Goal: Task Accomplishment & Management: Use online tool/utility

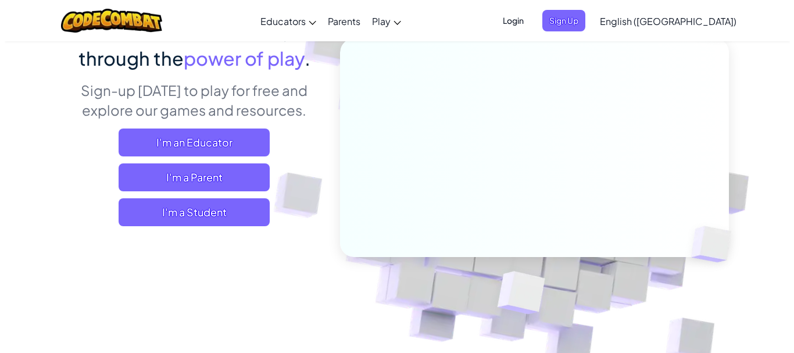
scroll to position [108, 0]
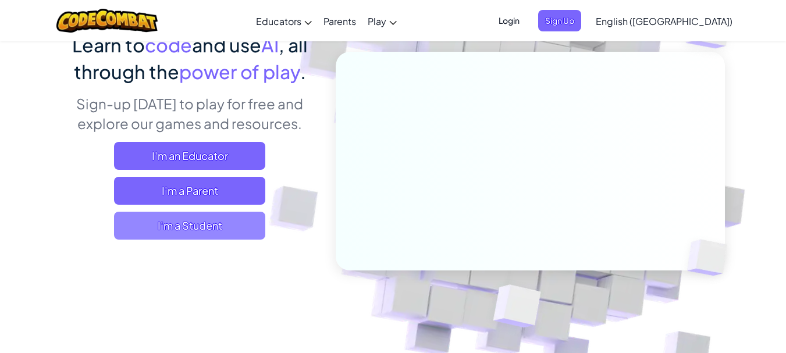
click at [220, 233] on span "I'm a Student" at bounding box center [189, 226] width 151 height 28
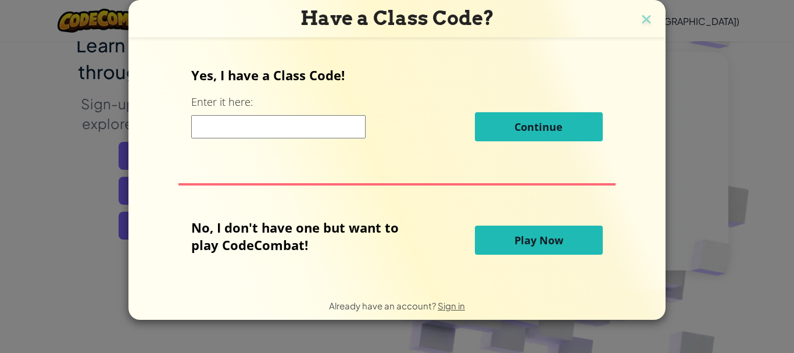
click at [521, 237] on span "Play Now" at bounding box center [539, 240] width 49 height 14
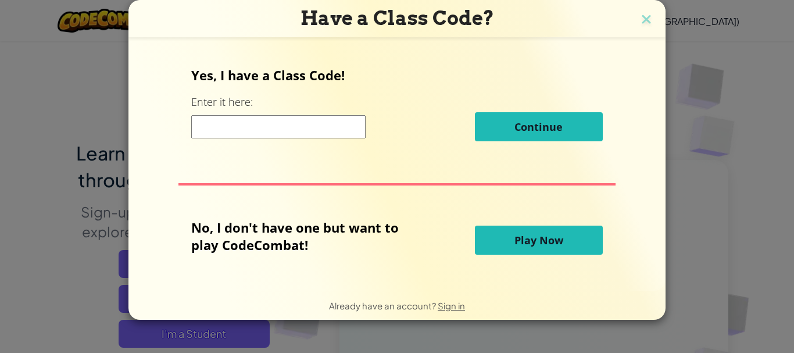
click at [533, 241] on span "Play Now" at bounding box center [539, 240] width 49 height 14
click at [549, 241] on span "Play Now" at bounding box center [539, 240] width 49 height 14
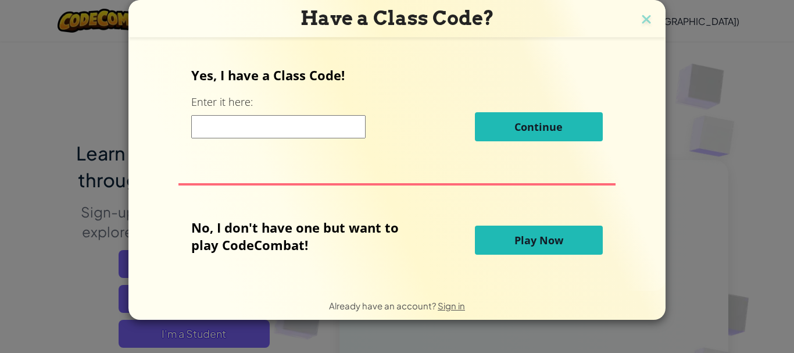
click at [549, 241] on span "Play Now" at bounding box center [539, 240] width 49 height 14
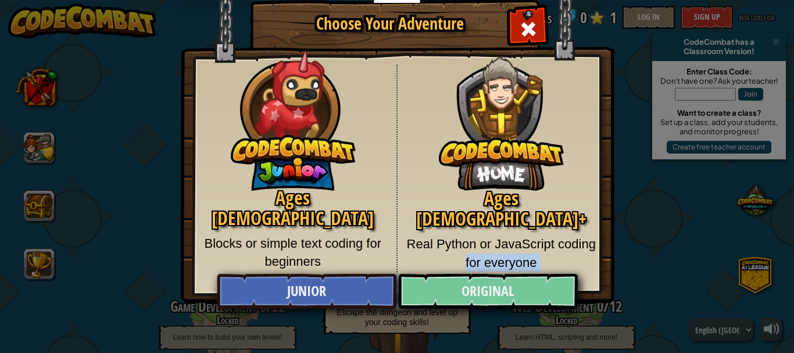
drag, startPoint x: 452, startPoint y: 265, endPoint x: 471, endPoint y: 288, distance: 30.6
click at [471, 288] on div "Ages [DEMOGRAPHIC_DATA] Blocks or simple text coding for beginners Ages [DEMOGR…" at bounding box center [397, 177] width 398 height 224
click at [471, 288] on link "Original" at bounding box center [487, 291] width 179 height 35
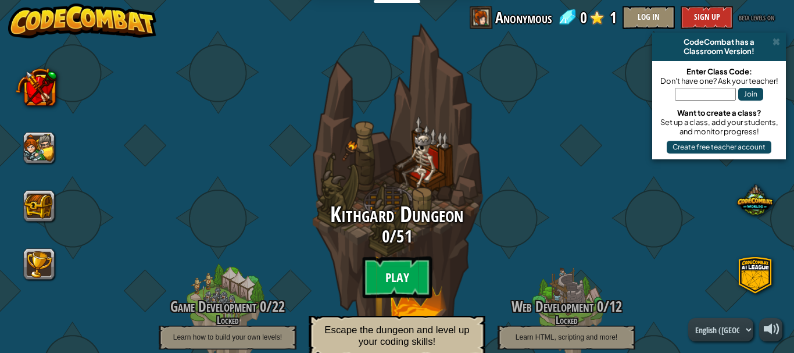
click at [400, 275] on btn "Play" at bounding box center [397, 277] width 70 height 42
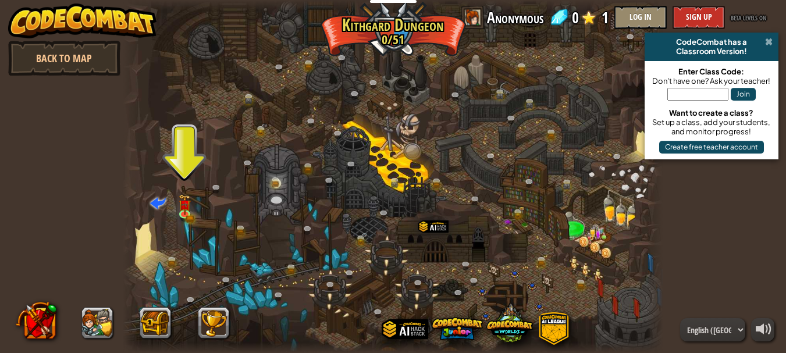
click at [769, 41] on span at bounding box center [769, 41] width 8 height 9
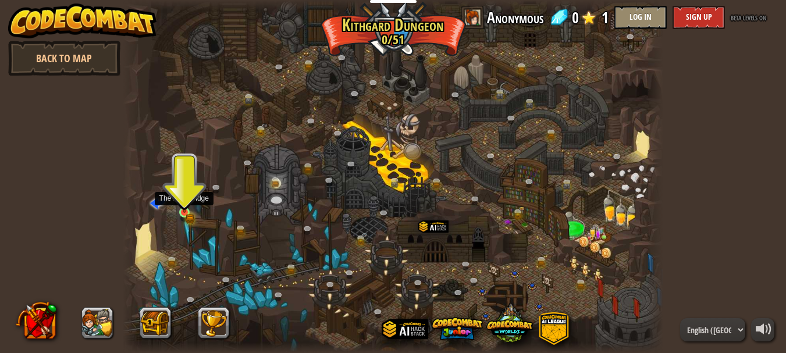
click at [181, 204] on img at bounding box center [185, 200] width 8 height 8
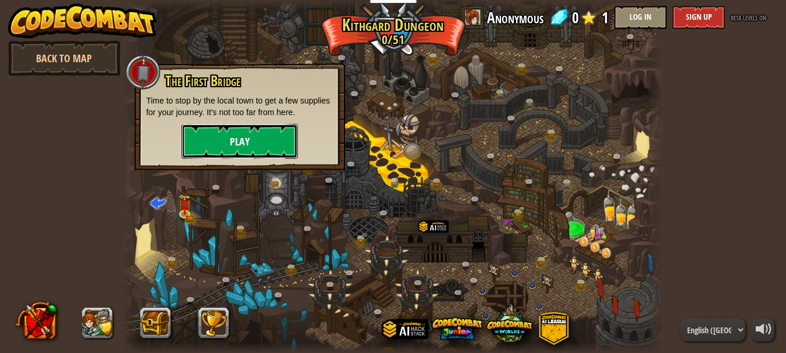
click at [218, 136] on button "Play" at bounding box center [239, 141] width 116 height 35
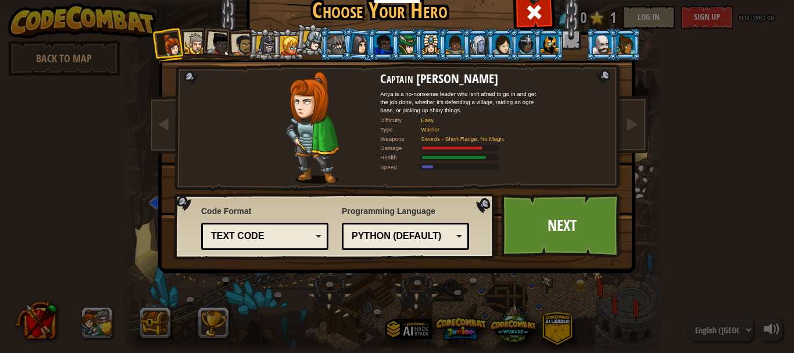
click at [452, 241] on div "Python (Default)" at bounding box center [406, 236] width 112 height 18
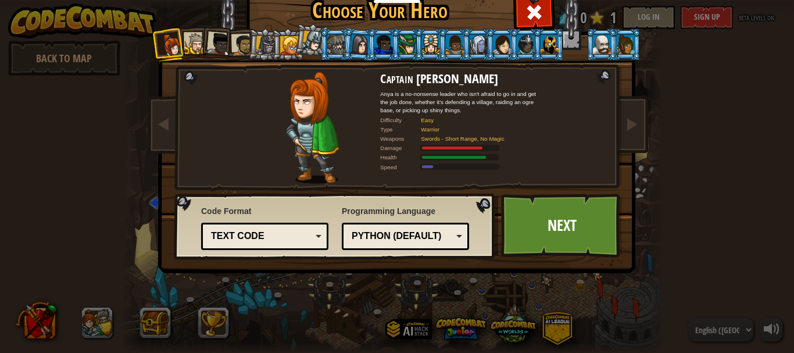
click at [261, 230] on div "Text code" at bounding box center [261, 236] width 101 height 13
click at [577, 249] on link "Next" at bounding box center [562, 226] width 122 height 64
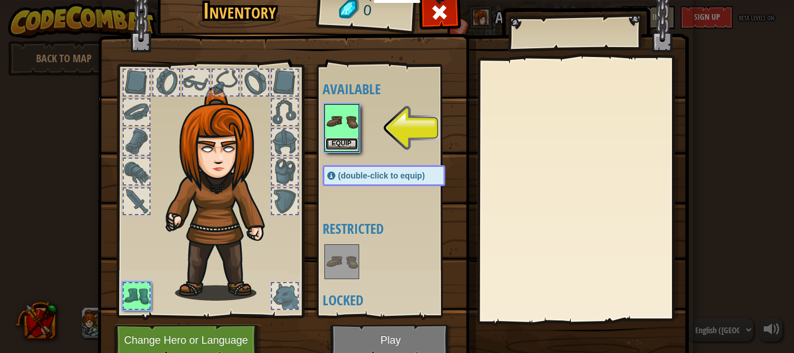
click at [347, 141] on button "Equip" at bounding box center [342, 144] width 33 height 12
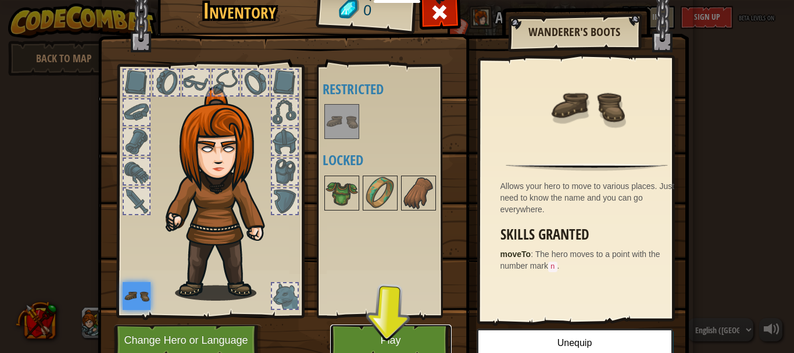
click at [389, 336] on button "Play" at bounding box center [391, 341] width 122 height 32
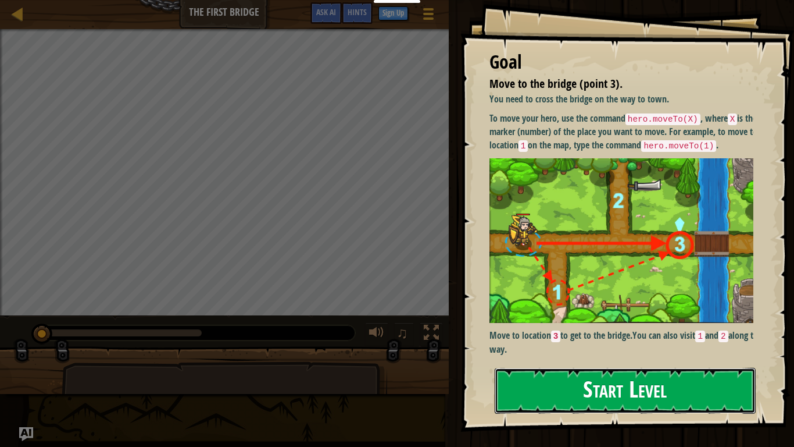
click at [683, 352] on button "Start Level" at bounding box center [625, 391] width 261 height 46
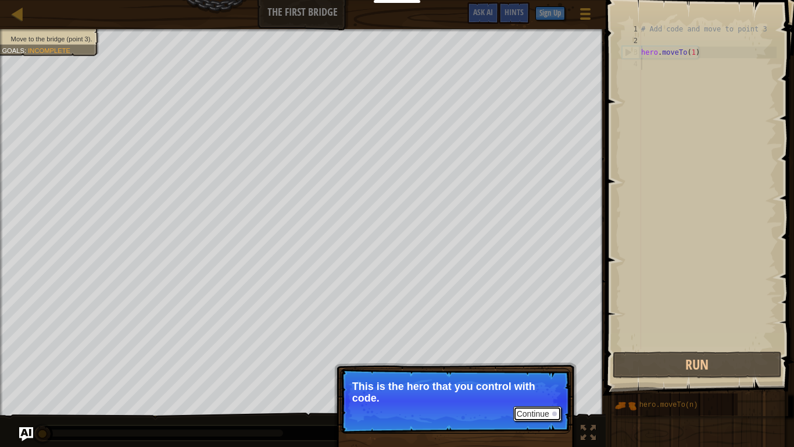
click at [542, 352] on button "Continue" at bounding box center [538, 413] width 48 height 15
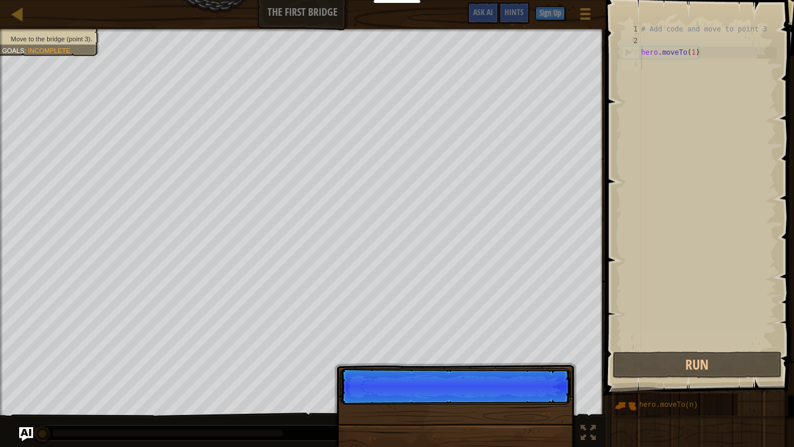
scroll to position [5, 0]
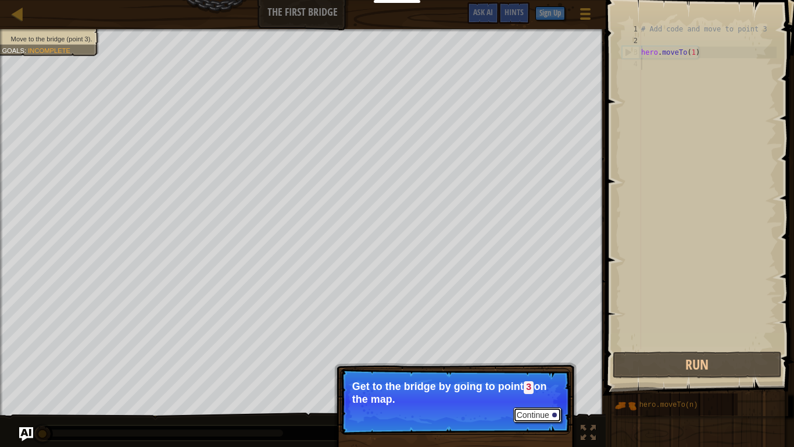
click at [548, 352] on button "Continue" at bounding box center [538, 414] width 48 height 15
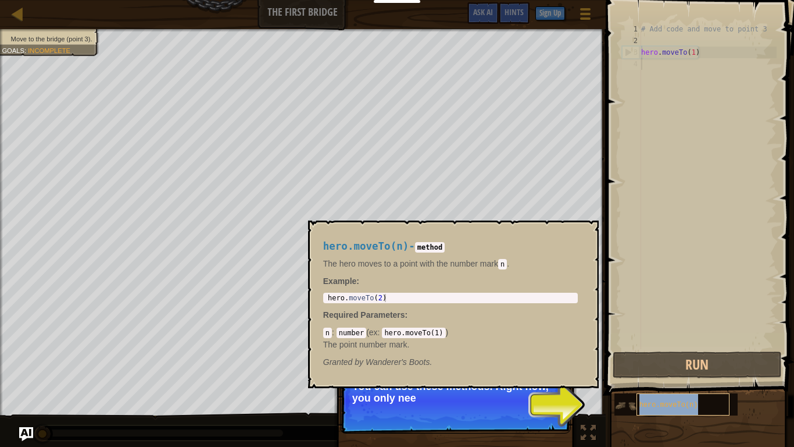
click at [662, 352] on div "hero.moveTo(n)" at bounding box center [683, 404] width 93 height 22
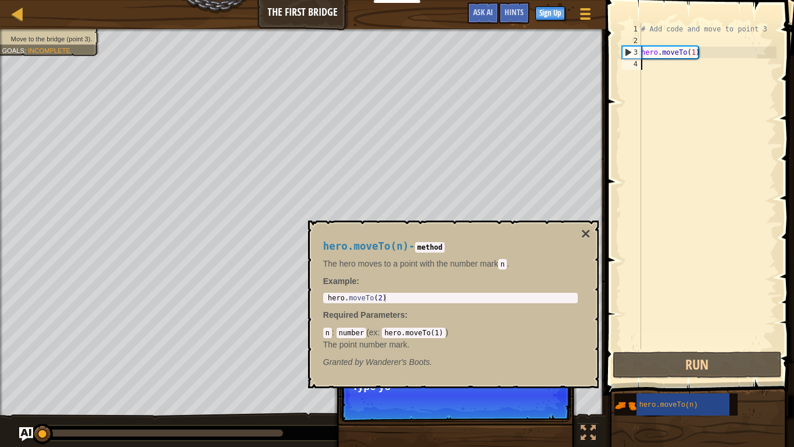
click at [605, 352] on div "1 2 3 4 # Add code and move to point 3 hero . moveTo ( 1 ) הההההההההההההההההההה…" at bounding box center [699, 220] width 192 height 429
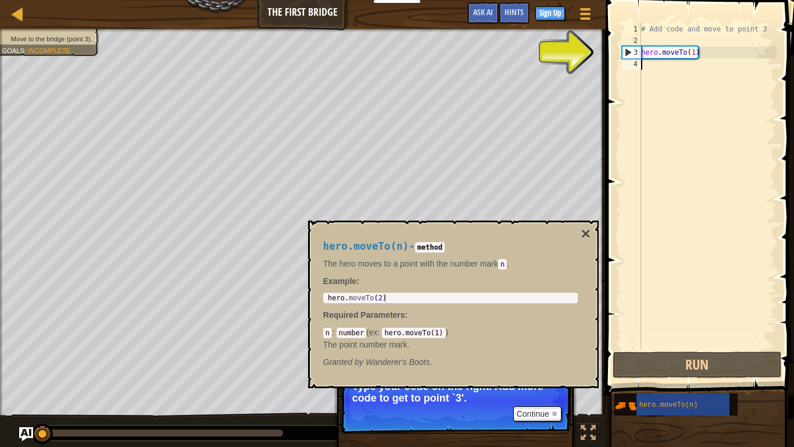
click at [628, 52] on div "3" at bounding box center [632, 53] width 19 height 12
click at [625, 51] on div "3" at bounding box center [632, 53] width 19 height 12
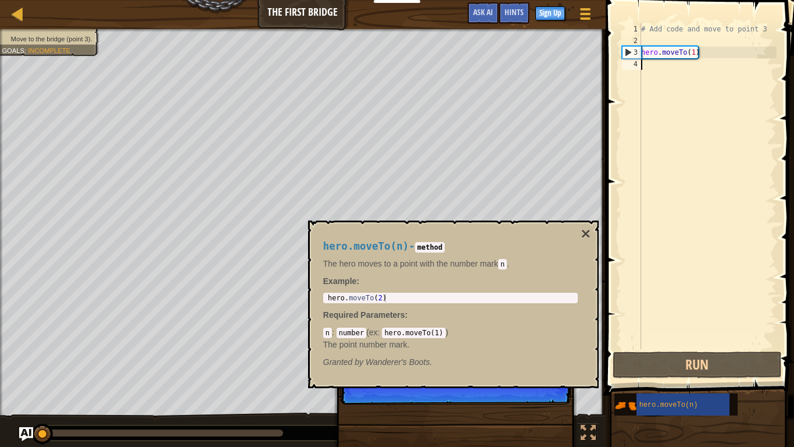
type textarea "hero.moveTo(1)"
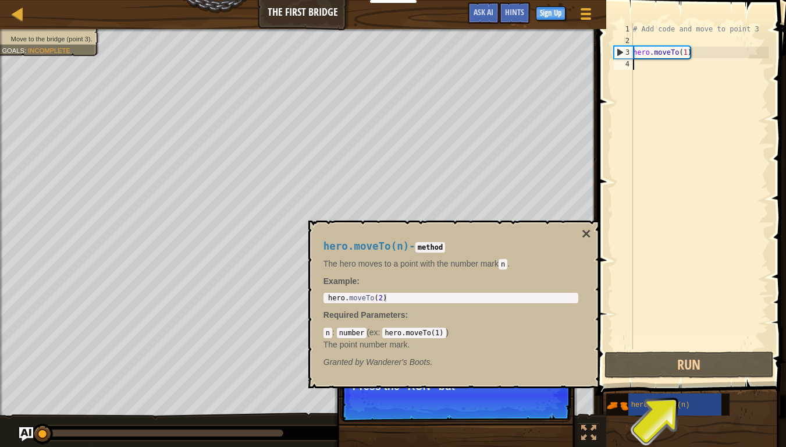
click at [625, 51] on div "3" at bounding box center [623, 53] width 19 height 12
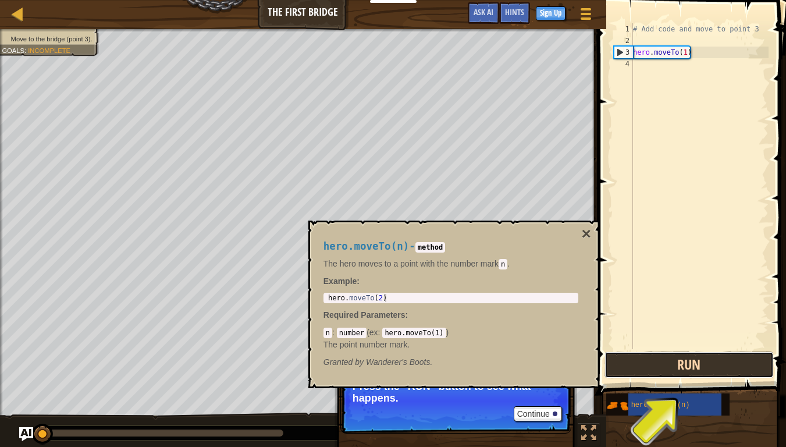
click at [712, 352] on button "Run" at bounding box center [688, 364] width 169 height 27
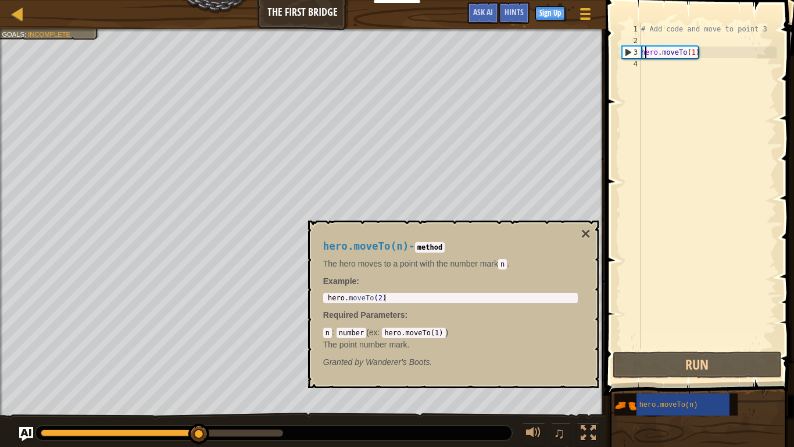
click at [644, 54] on div "# Add code and move to point 3 hero . moveTo ( 1 )" at bounding box center [708, 197] width 138 height 349
click at [693, 51] on div "# Add code and move to point 3 hero . moveTo ( 1 )" at bounding box center [708, 197] width 138 height 349
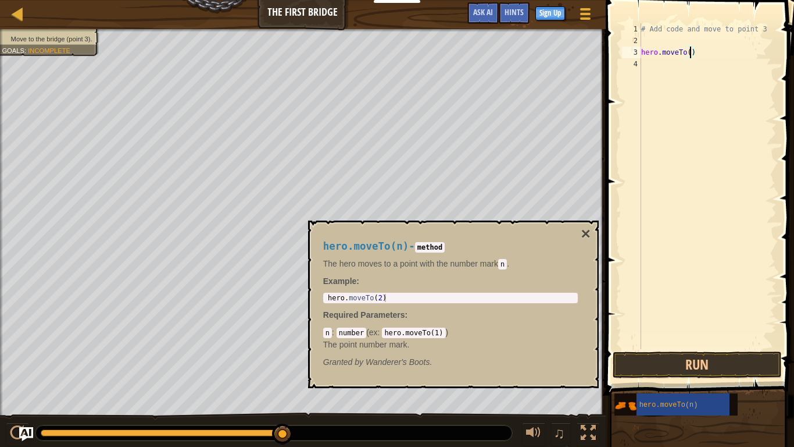
scroll to position [5, 8]
type textarea "hero.moveTo(3)"
click at [729, 352] on button "Run" at bounding box center [697, 364] width 169 height 27
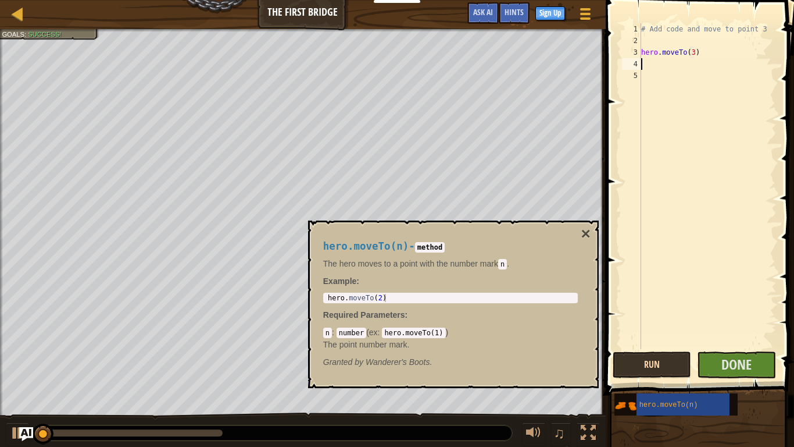
scroll to position [5, 0]
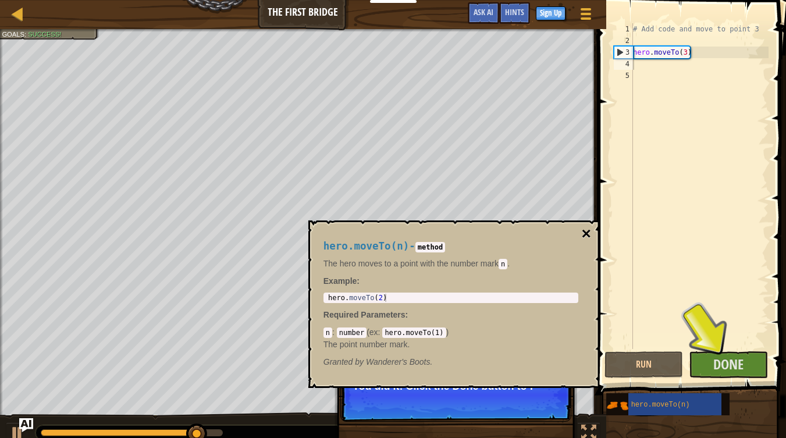
click at [586, 227] on button "×" at bounding box center [585, 234] width 9 height 16
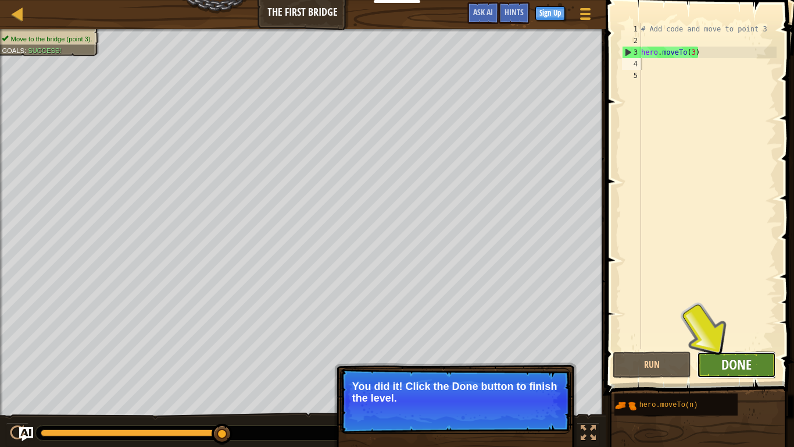
click at [728, 352] on span "Done" at bounding box center [737, 364] width 30 height 19
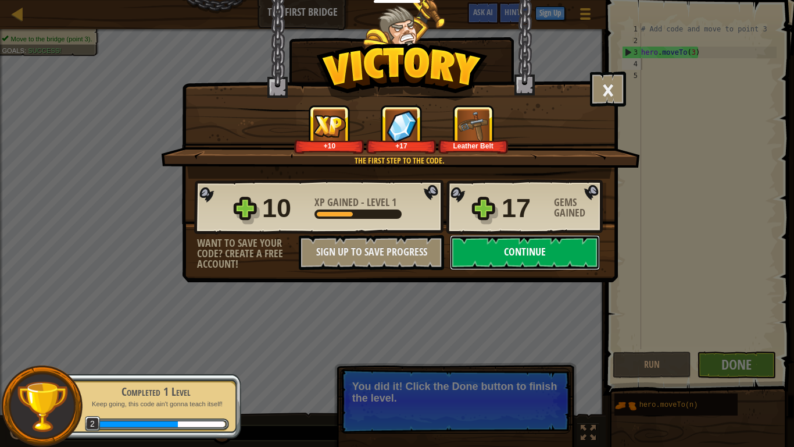
click at [518, 259] on button "Continue" at bounding box center [525, 252] width 150 height 35
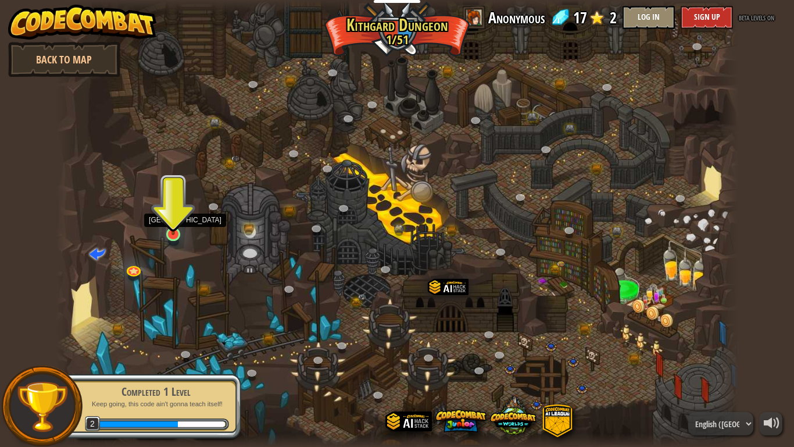
click at [173, 230] on img at bounding box center [173, 215] width 17 height 40
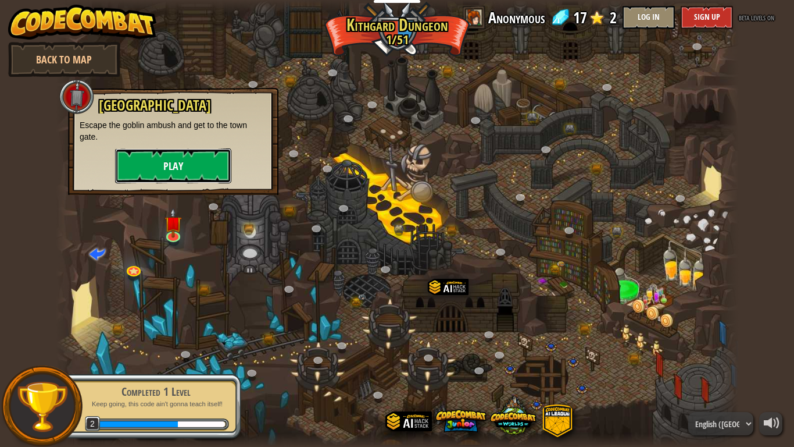
click at [192, 173] on button "Play" at bounding box center [173, 165] width 116 height 35
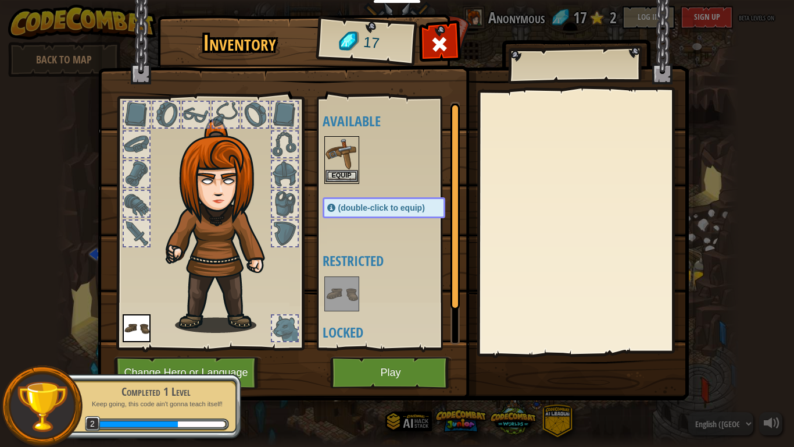
click at [345, 169] on img at bounding box center [342, 153] width 33 height 33
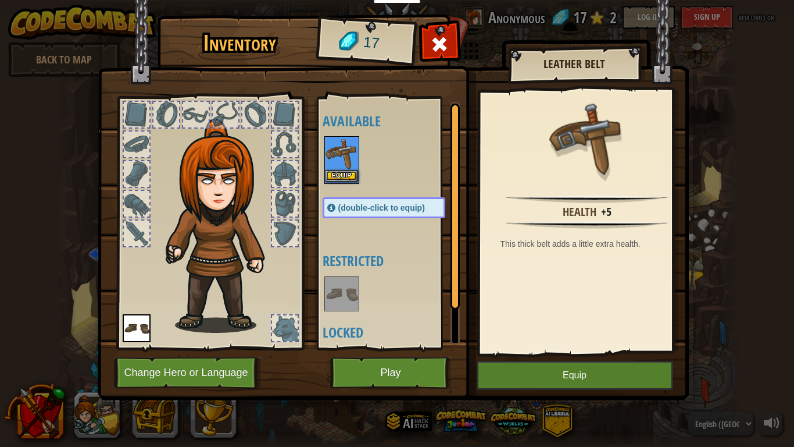
click at [345, 169] on img at bounding box center [342, 153] width 33 height 33
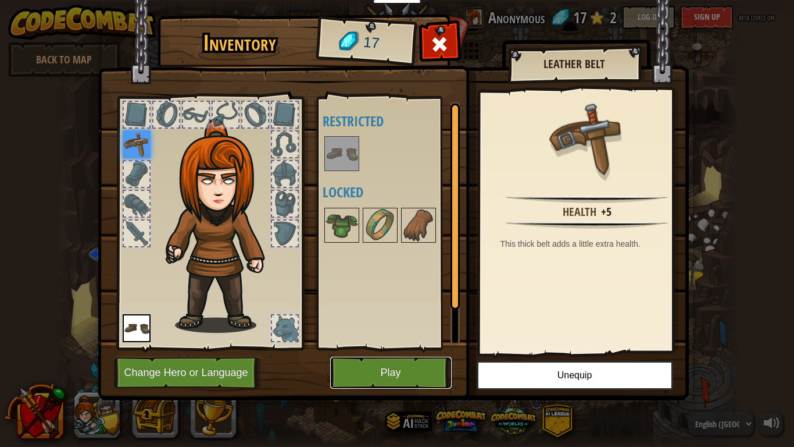
click at [390, 352] on button "Play" at bounding box center [391, 373] width 122 height 32
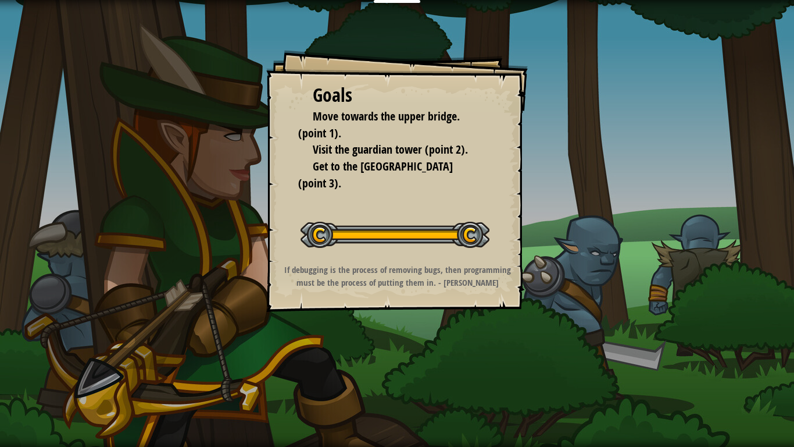
click at [0, 0] on button "Start Level" at bounding box center [0, 0] width 0 height 0
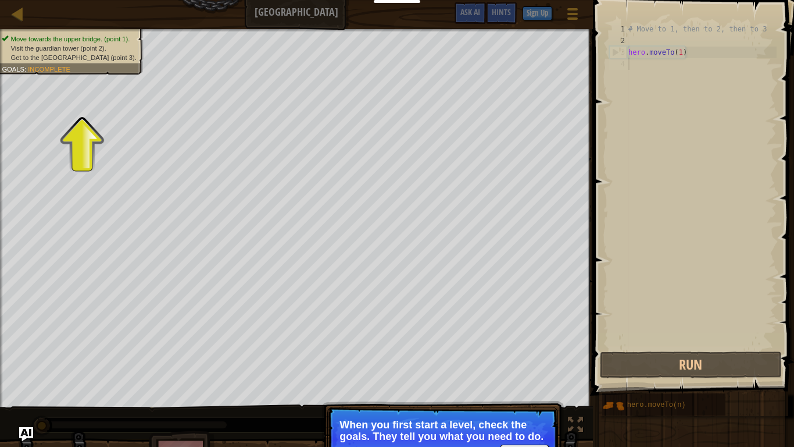
click at [67, 53] on li "Get to the [GEOGRAPHIC_DATA] (point 3)." at bounding box center [69, 57] width 134 height 9
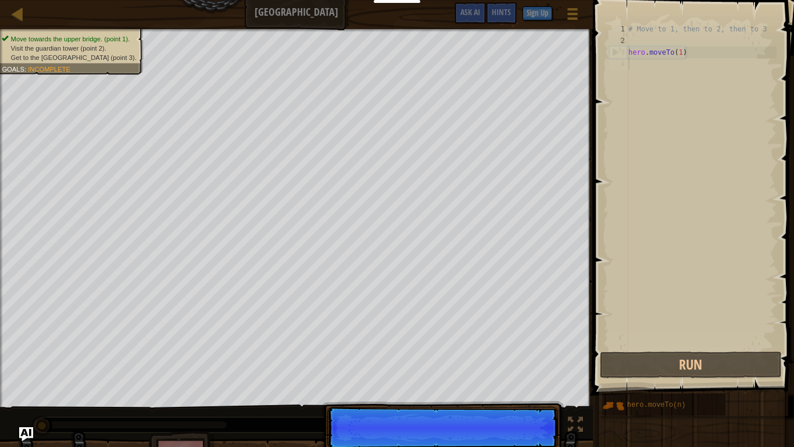
scroll to position [5, 0]
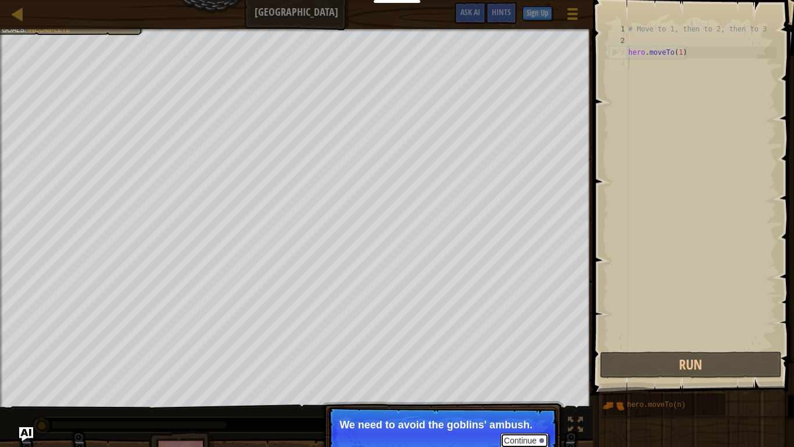
click at [523, 352] on button "Continue" at bounding box center [525, 440] width 48 height 15
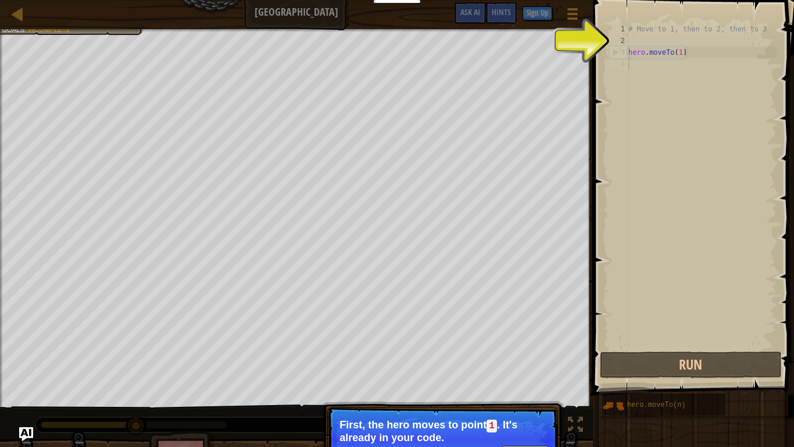
click at [679, 52] on div "# Move to 1, then to 2, then to 3 hero . moveTo ( 1 )" at bounding box center [701, 197] width 151 height 349
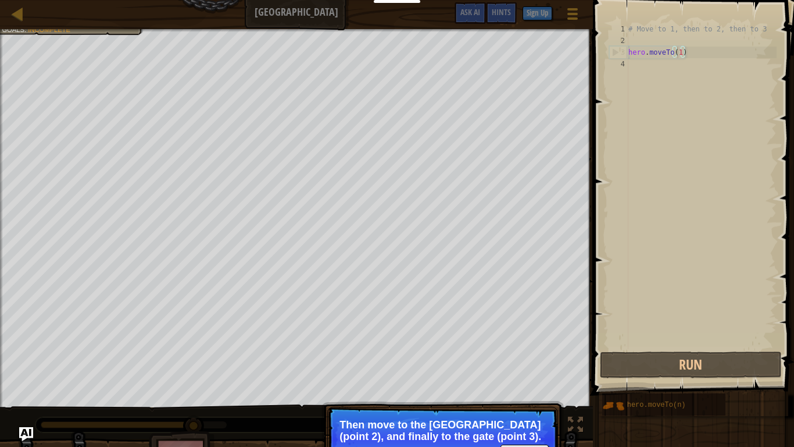
click at [680, 51] on div "# Move to 1, then to 2, then to 3 hero . moveTo ( 1 )" at bounding box center [701, 197] width 151 height 349
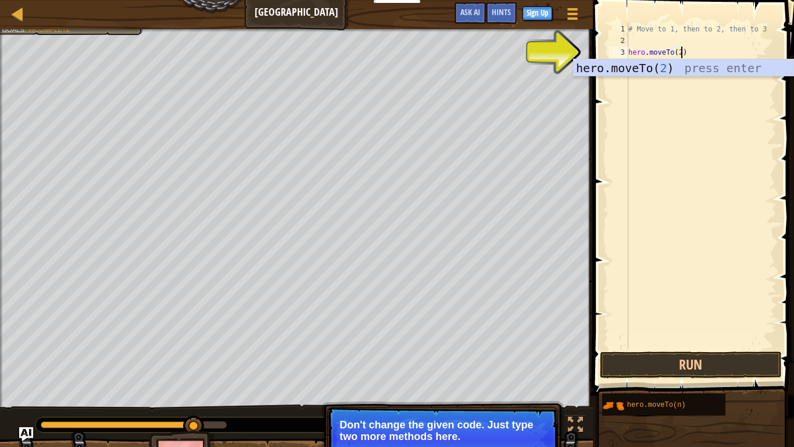
scroll to position [5, 8]
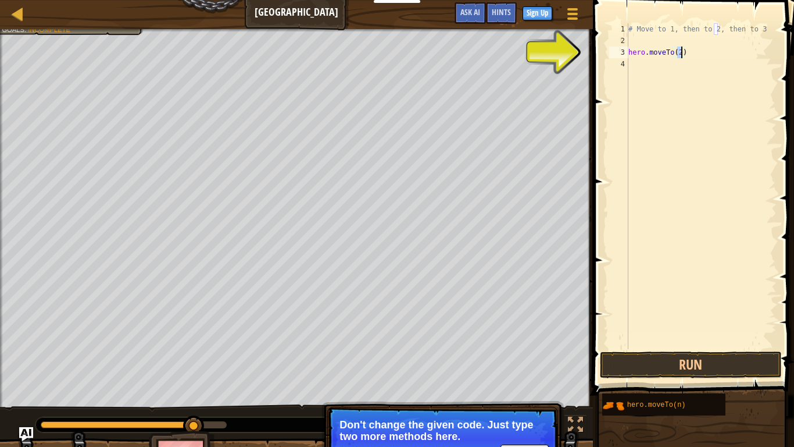
click at [619, 54] on div "3" at bounding box center [618, 53] width 19 height 12
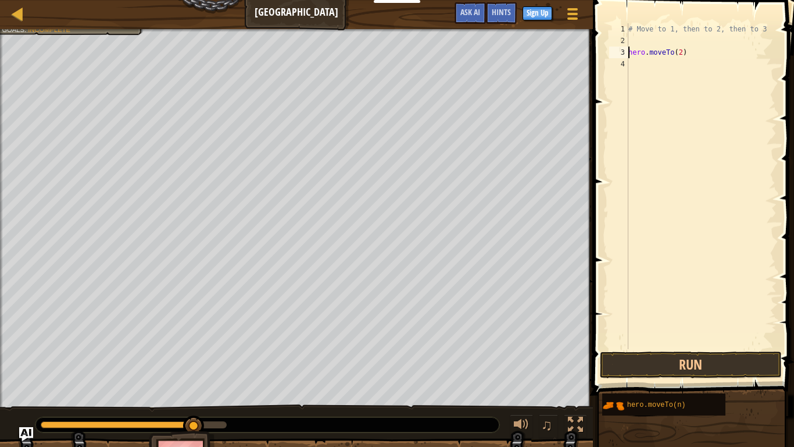
click at [628, 51] on div "3" at bounding box center [618, 53] width 19 height 12
click at [687, 352] on button "Run" at bounding box center [690, 364] width 181 height 27
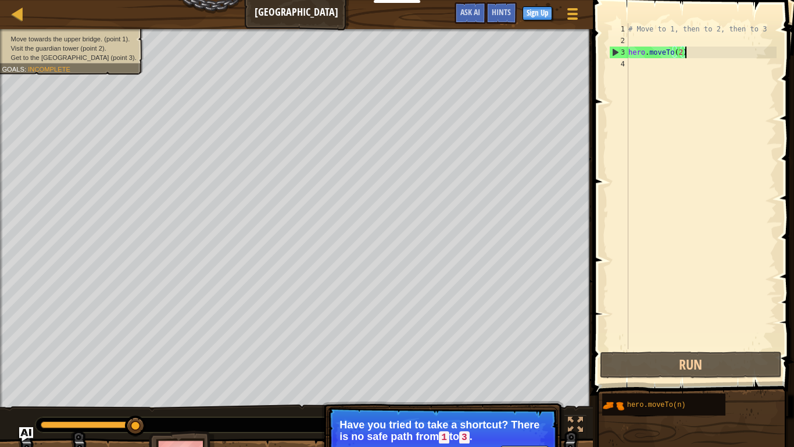
click at [685, 51] on div "# Move to 1, then to 2, then to 3 hero . moveTo ( 2 )" at bounding box center [701, 197] width 151 height 349
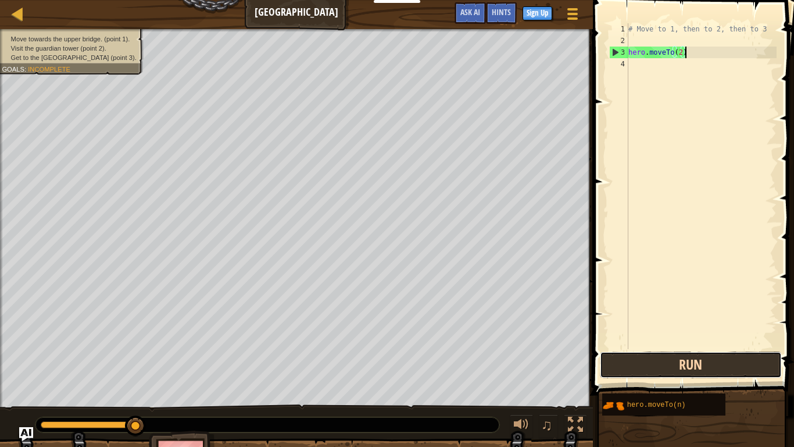
click at [706, 352] on button "Run" at bounding box center [690, 364] width 181 height 27
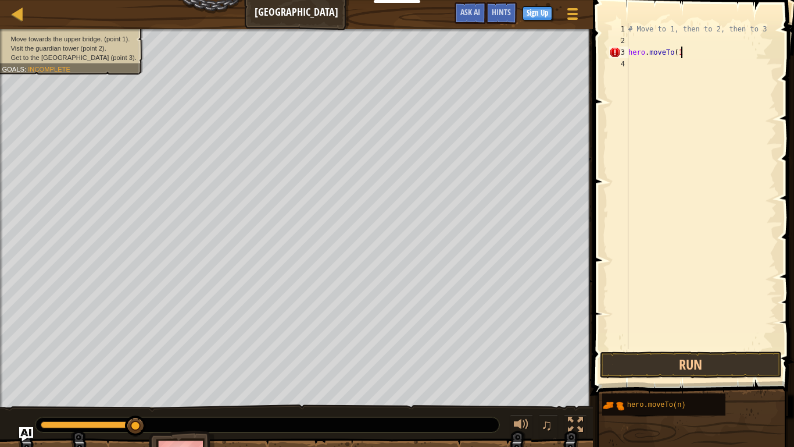
scroll to position [5, 7]
type textarea "hero.moveTo(1)"
click at [683, 352] on button "Run" at bounding box center [690, 364] width 181 height 27
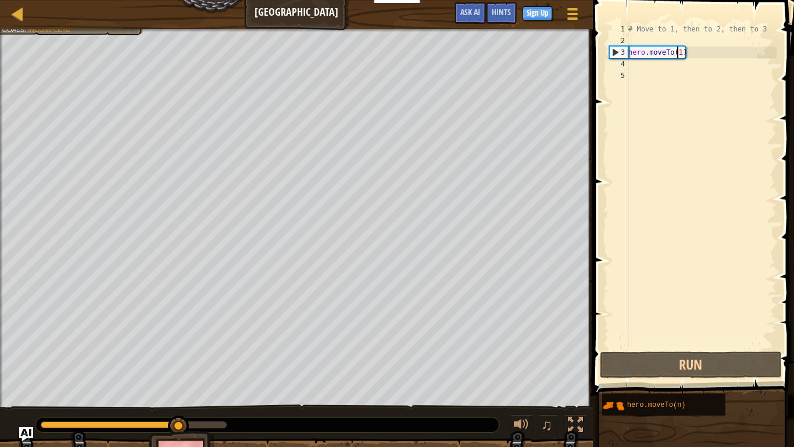
click at [679, 51] on div "# Move to 1, then to 2, then to 3 hero . moveTo ( 1 )" at bounding box center [701, 197] width 151 height 349
click at [683, 52] on div "# Move to 1, then to 2, then to 3 hero . moveTo ( 1 )" at bounding box center [701, 197] width 151 height 349
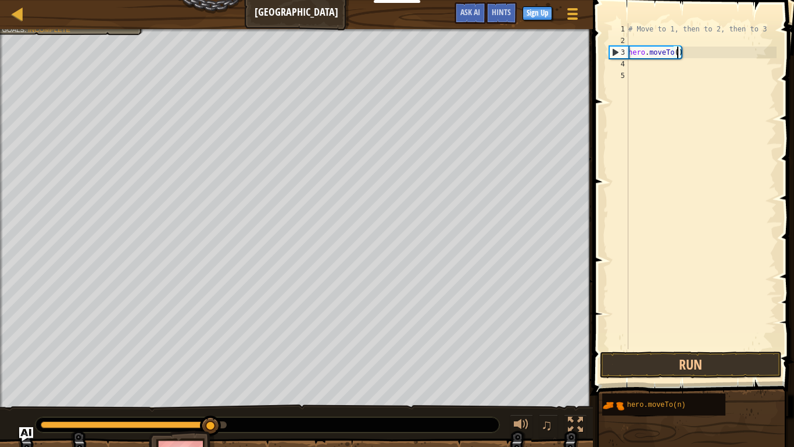
scroll to position [5, 8]
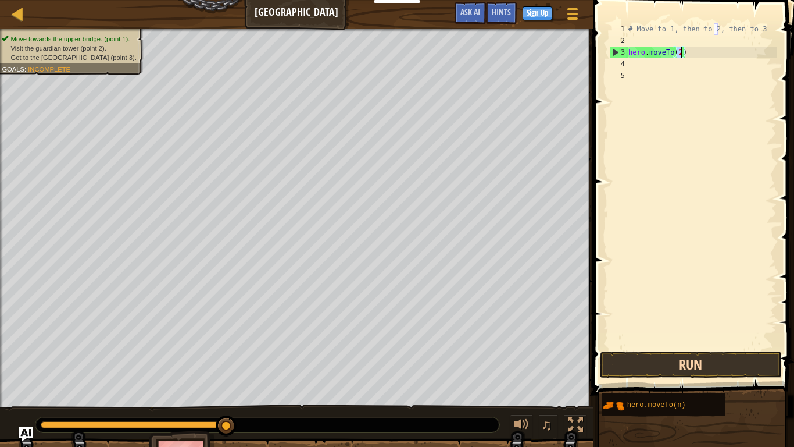
type textarea "hero.moveTo(2)"
click at [695, 352] on button "Run" at bounding box center [690, 364] width 181 height 27
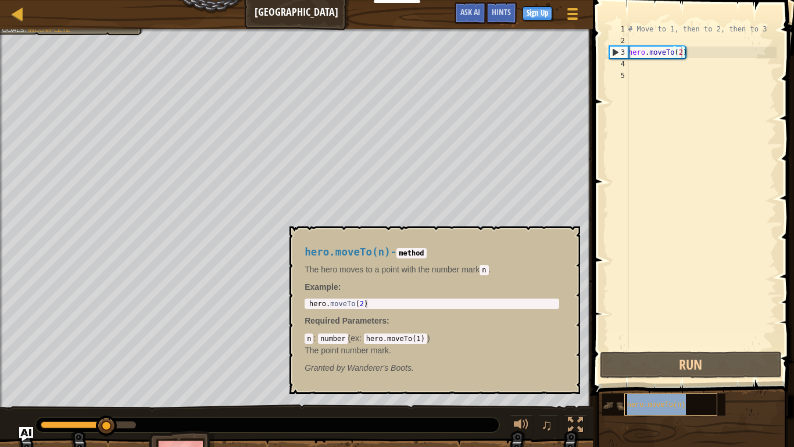
click at [649, 352] on span "hero.moveTo(n)" at bounding box center [657, 405] width 59 height 8
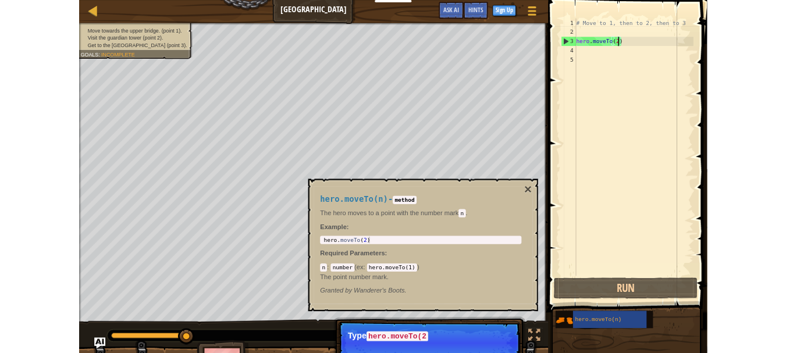
scroll to position [5, 0]
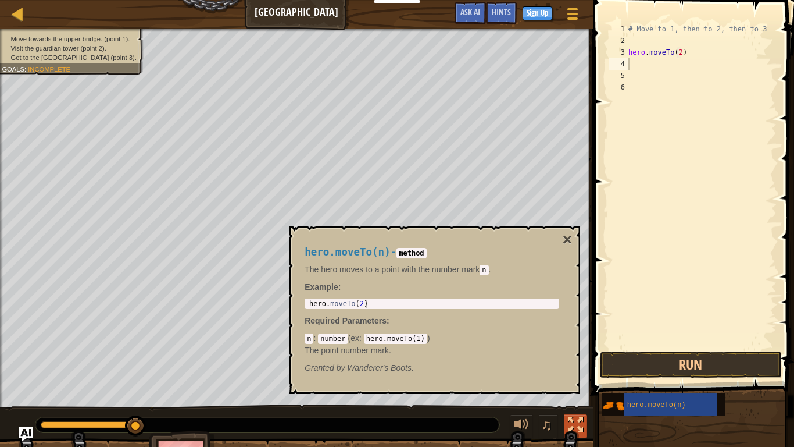
drag, startPoint x: 575, startPoint y: 413, endPoint x: 576, endPoint y: 423, distance: 9.4
click at [576, 352] on div "♫" at bounding box center [296, 421] width 593 height 35
click at [576, 352] on div at bounding box center [575, 424] width 15 height 15
